Goal: Information Seeking & Learning: Learn about a topic

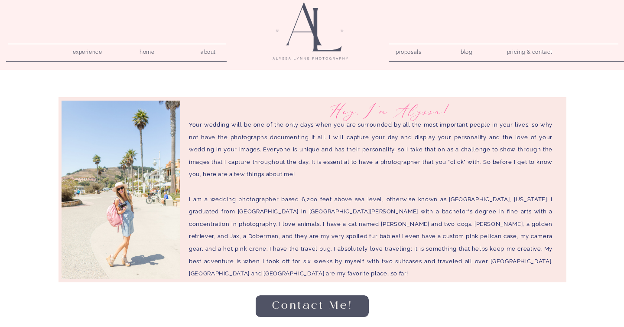
click at [410, 51] on nav "proposals" at bounding box center [407, 50] width 25 height 8
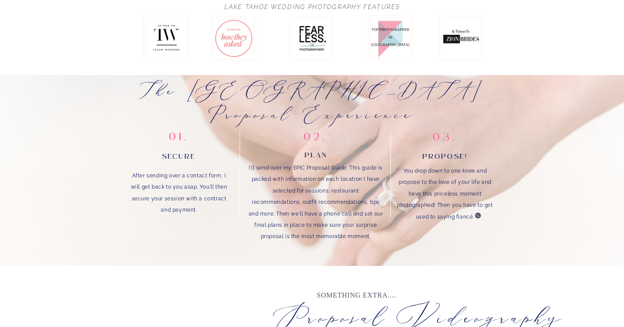
scroll to position [573, 0]
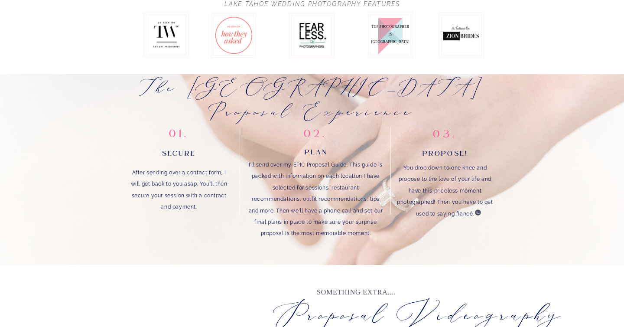
drag, startPoint x: 134, startPoint y: 169, endPoint x: 459, endPoint y: 243, distance: 333.7
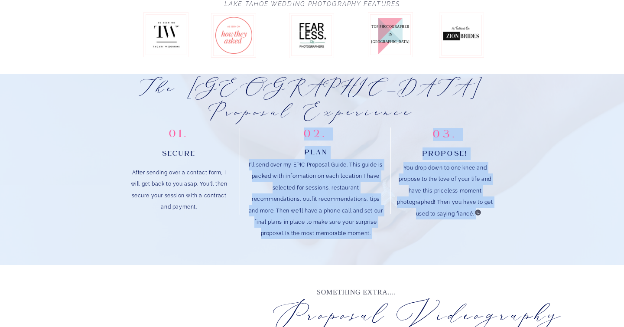
drag, startPoint x: 129, startPoint y: 171, endPoint x: 201, endPoint y: 210, distance: 81.4
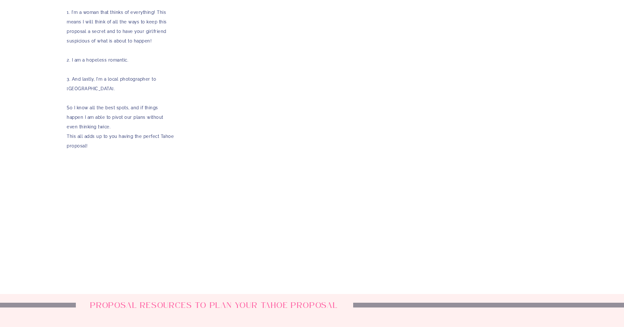
scroll to position [1605, 0]
